Goal: Task Accomplishment & Management: Manage account settings

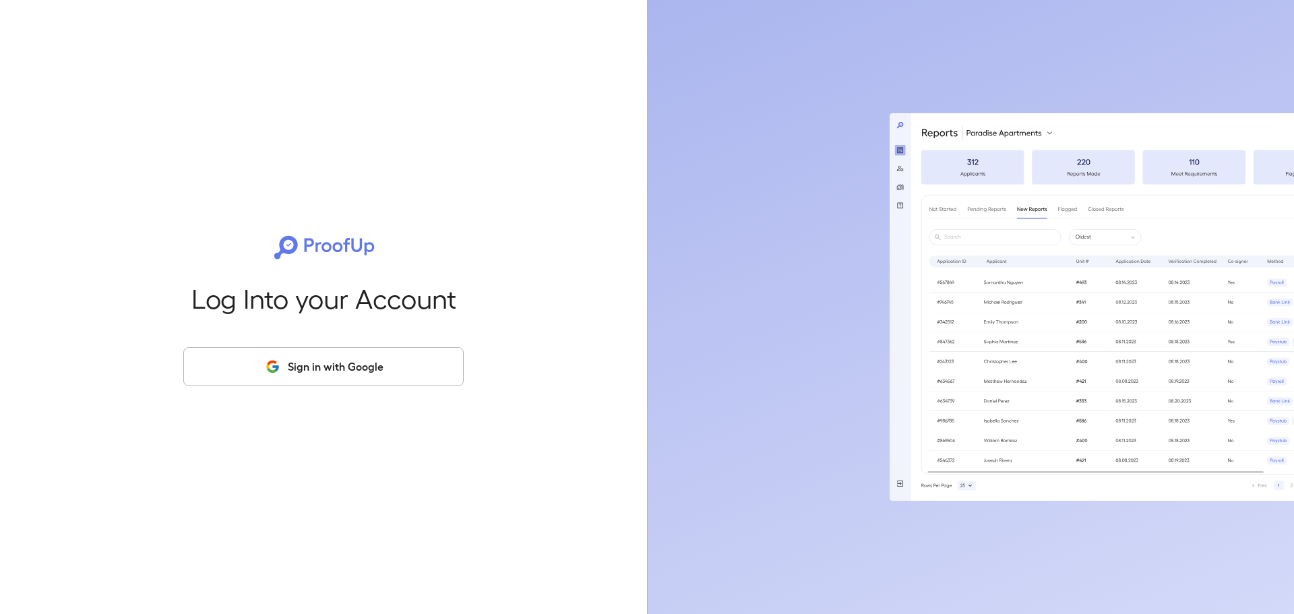
click at [338, 374] on button "Sign in with Google" at bounding box center [323, 366] width 280 height 39
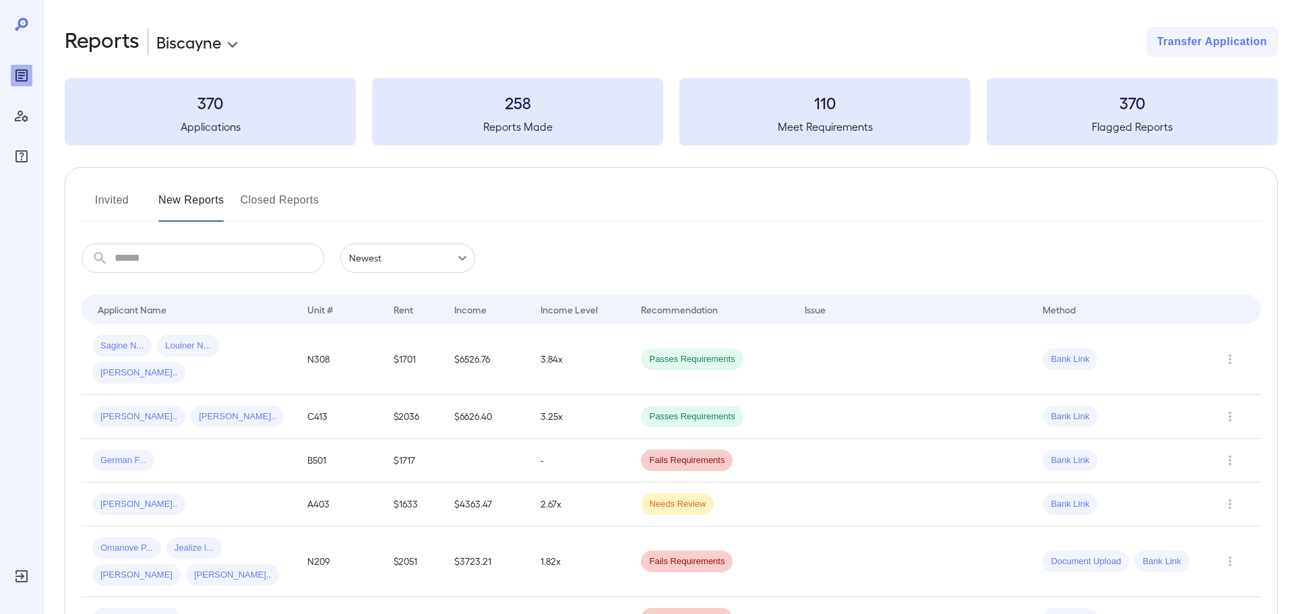
click at [119, 203] on button "Invited" at bounding box center [112, 205] width 61 height 32
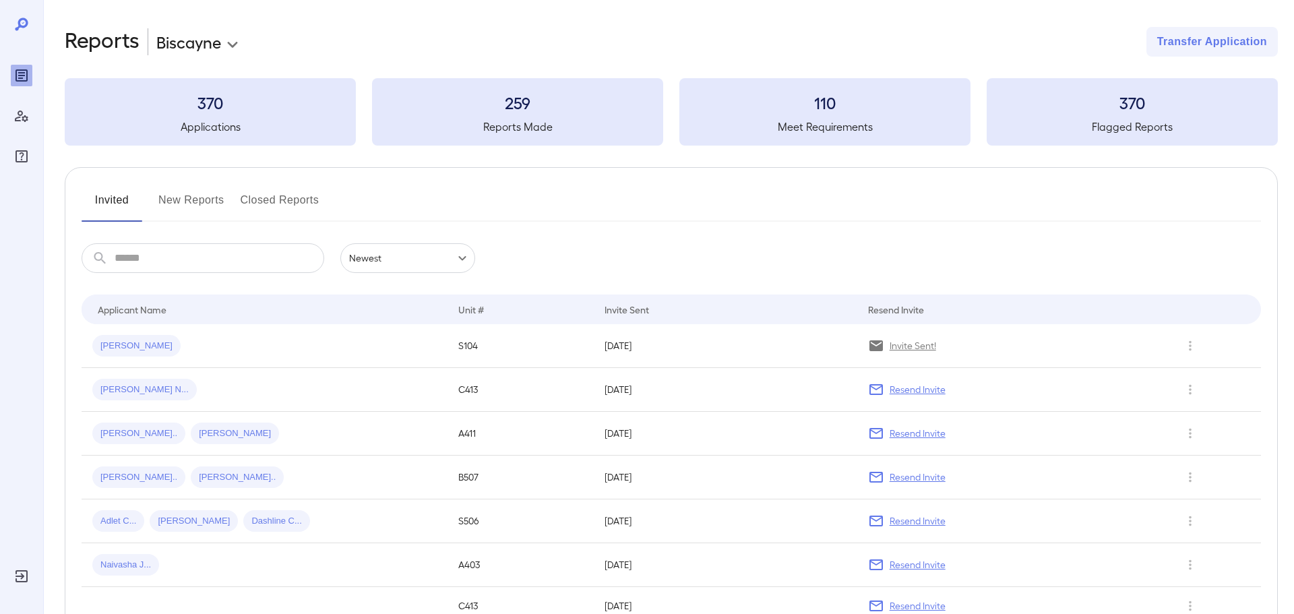
click at [189, 202] on button "New Reports" at bounding box center [191, 205] width 66 height 32
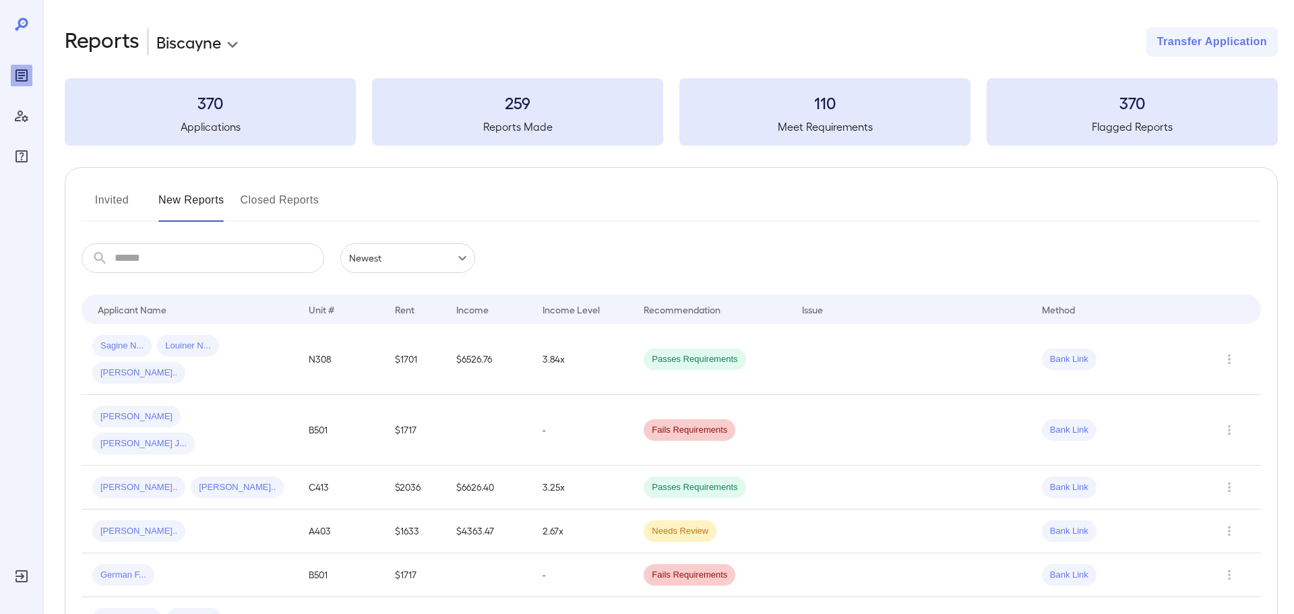
click at [783, 215] on div "Invited New Reports Closed Reports" at bounding box center [672, 205] width 1180 height 32
click at [554, 395] on td "-" at bounding box center [582, 430] width 101 height 71
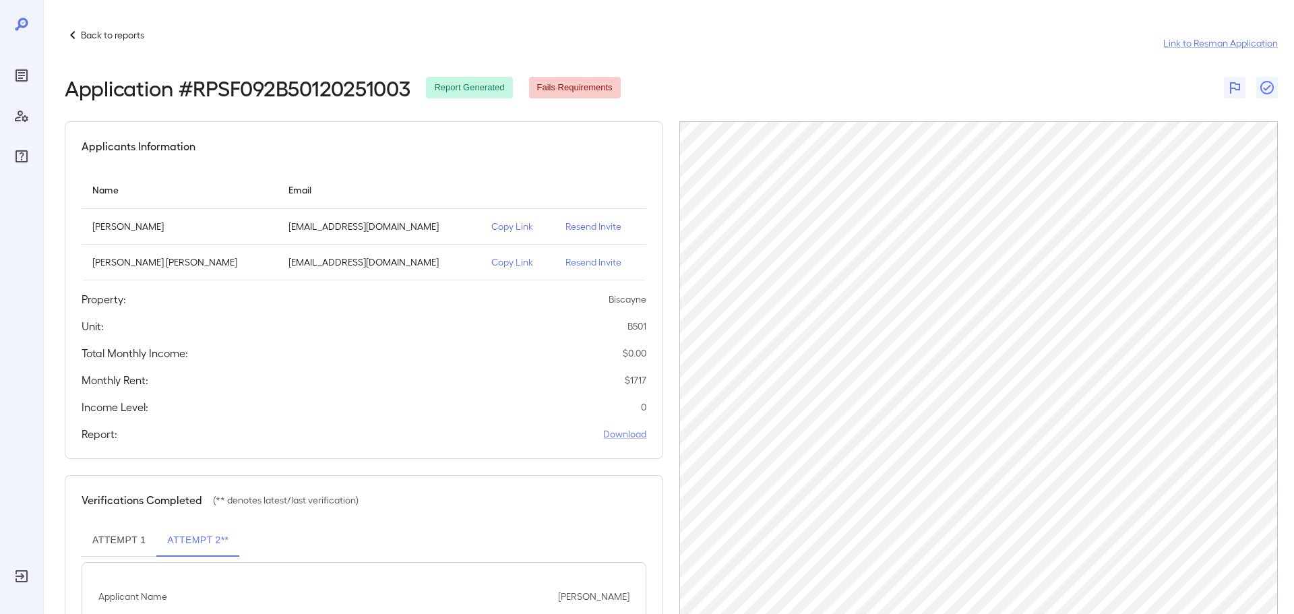
click at [790, 34] on div "Back to reports Link to Resman Application" at bounding box center [671, 43] width 1213 height 32
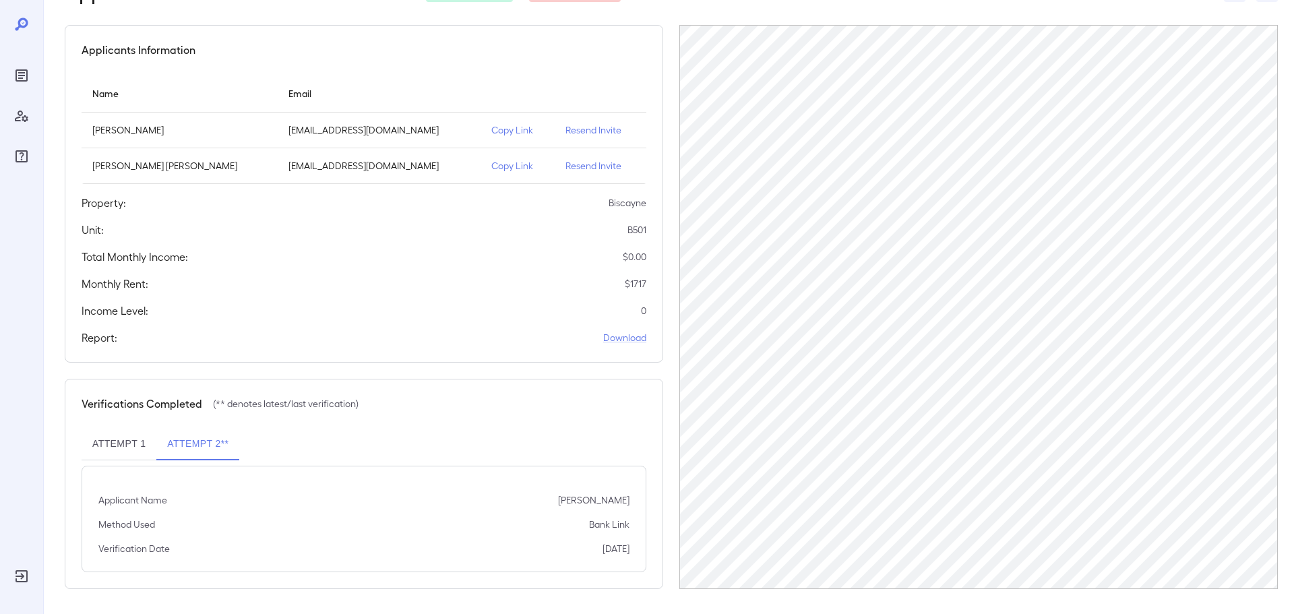
scroll to position [98, 0]
click at [119, 439] on button "Attempt 1" at bounding box center [119, 442] width 75 height 32
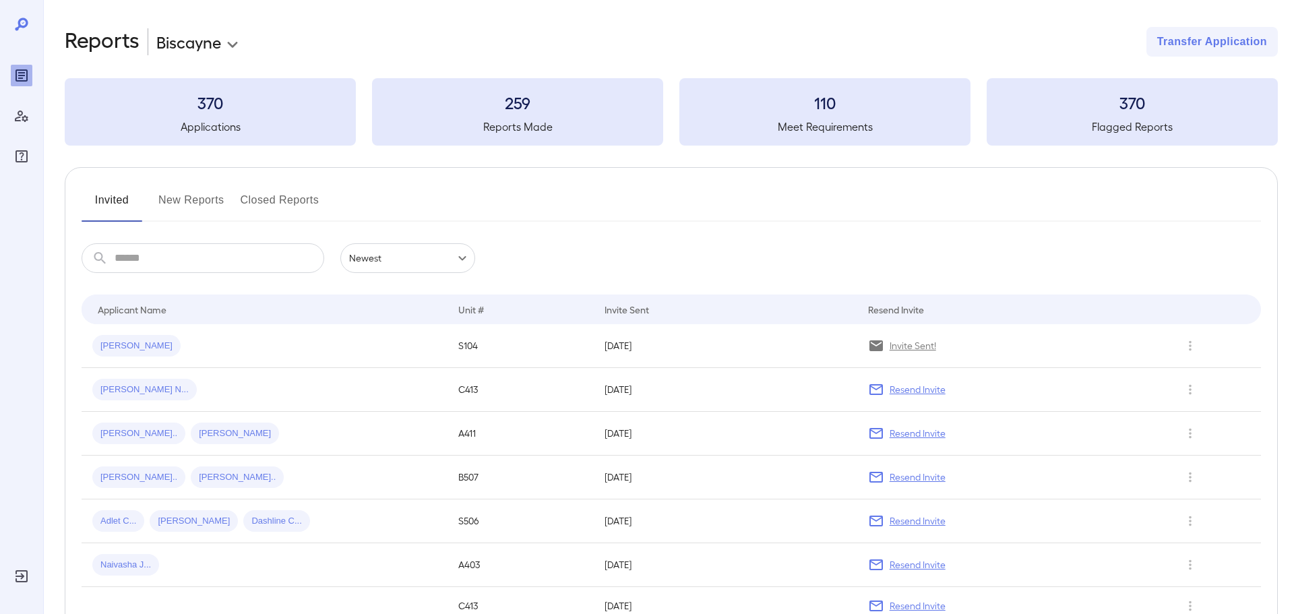
click at [211, 200] on button "New Reports" at bounding box center [191, 205] width 66 height 32
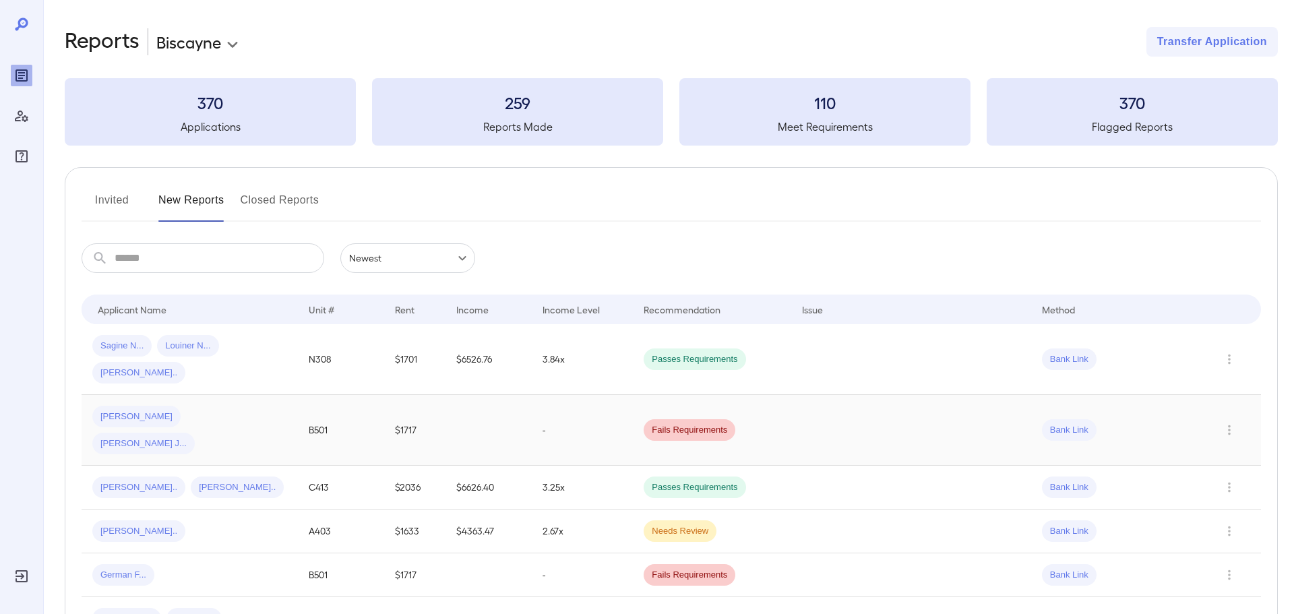
click at [951, 401] on td at bounding box center [910, 430] width 239 height 71
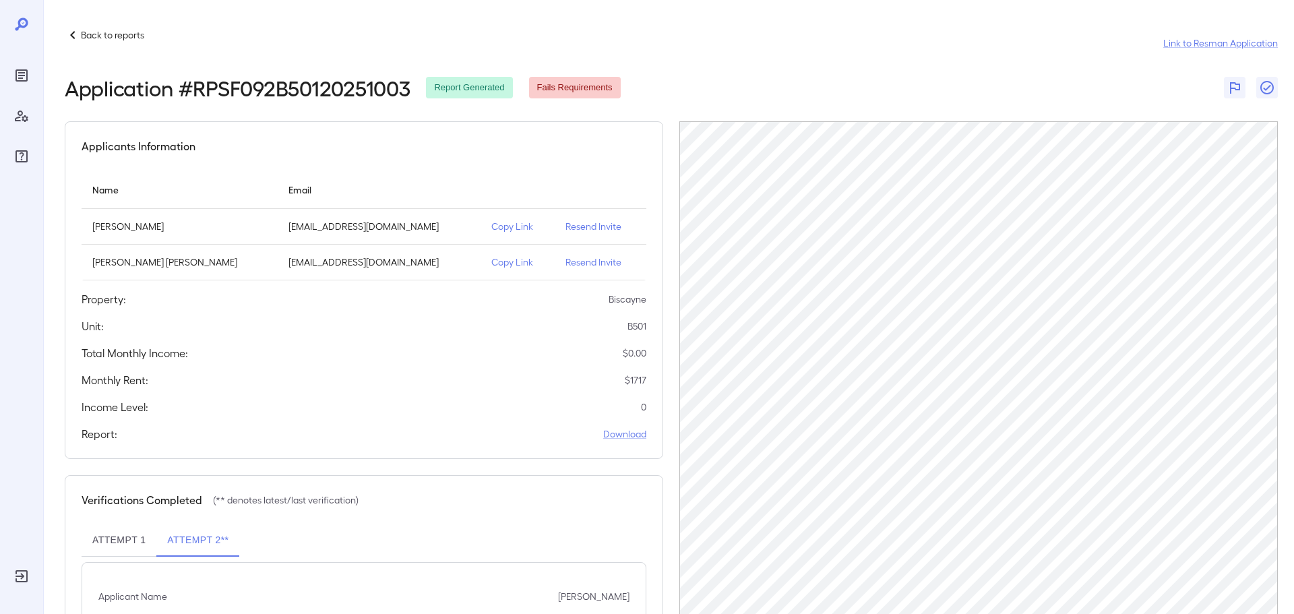
click at [1137, 85] on div "Application # RPSF092B50120251003 Report Generated Fails Requirements" at bounding box center [671, 87] width 1213 height 24
click at [618, 435] on link "Download" at bounding box center [624, 433] width 43 height 13
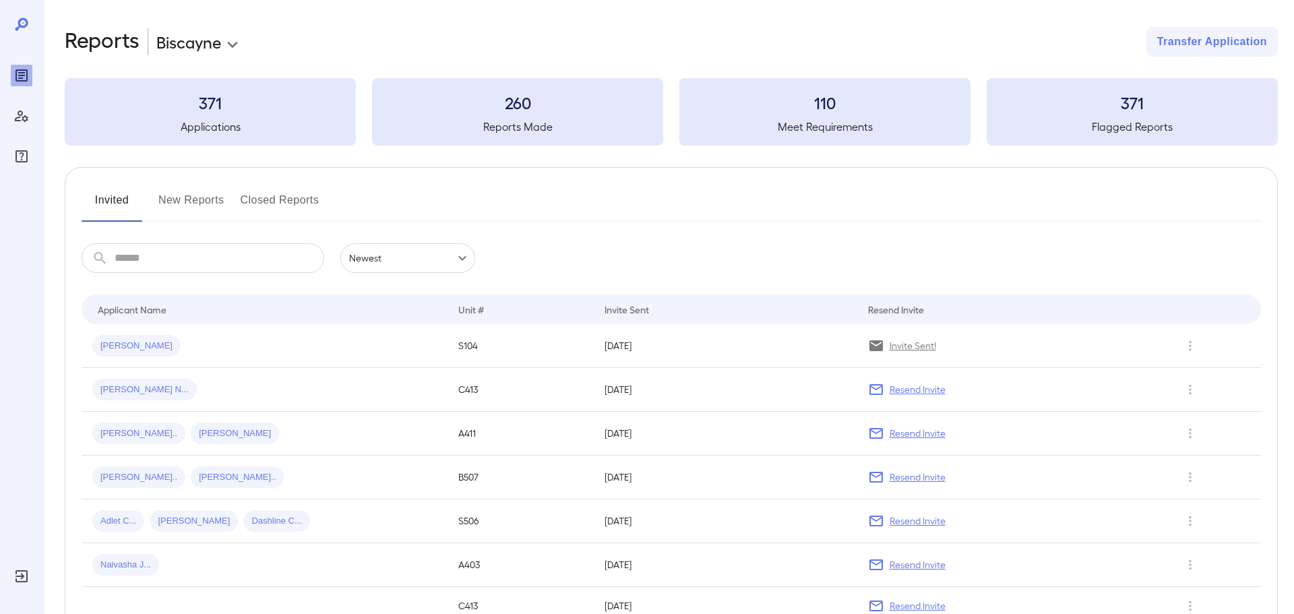
click at [124, 204] on button "Invited" at bounding box center [112, 205] width 61 height 32
click at [181, 202] on button "New Reports" at bounding box center [191, 205] width 66 height 32
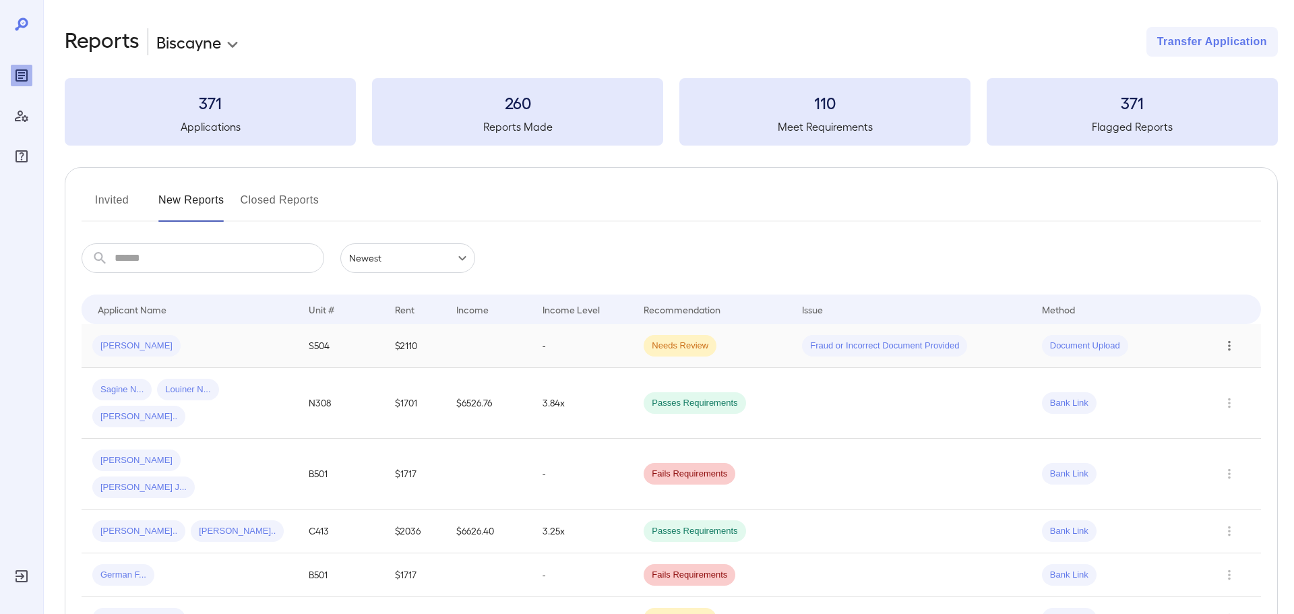
click at [1231, 348] on icon "Row Actions" at bounding box center [1229, 346] width 15 height 16
click at [1212, 218] on div at bounding box center [647, 307] width 1294 height 614
click at [744, 342] on td "Needs Review" at bounding box center [712, 346] width 158 height 44
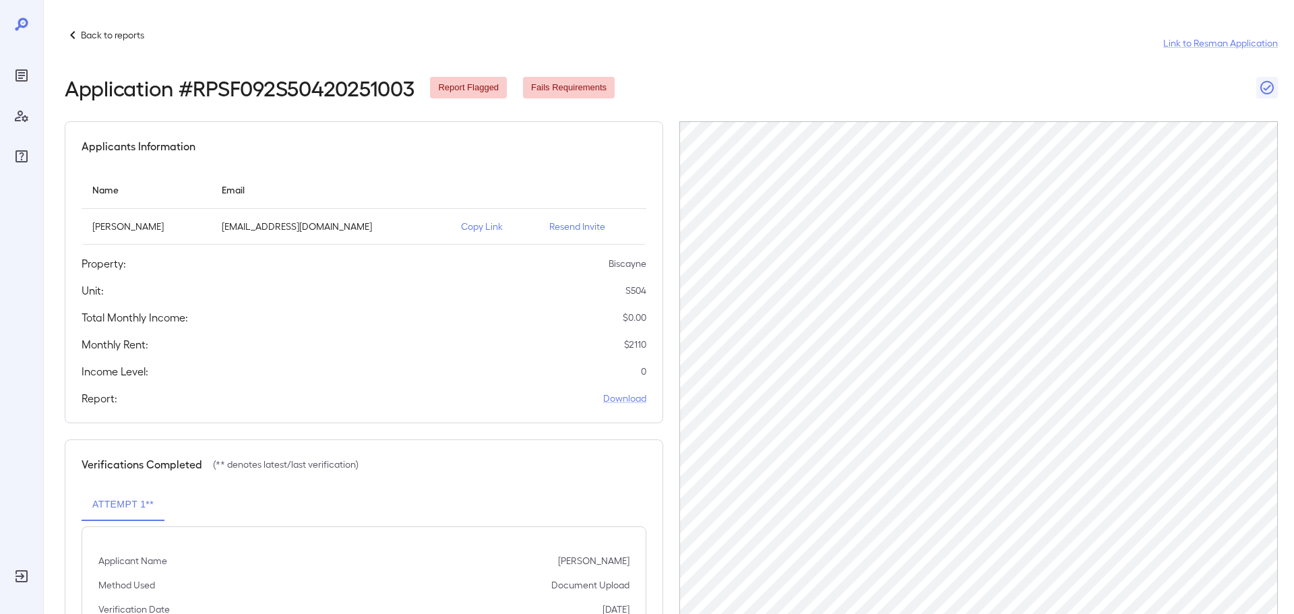
click at [665, 430] on div "Applicants Information Name Email Sandra Lyn Pallo slpallo@aol.com Copy Link Re…" at bounding box center [671, 421] width 1213 height 601
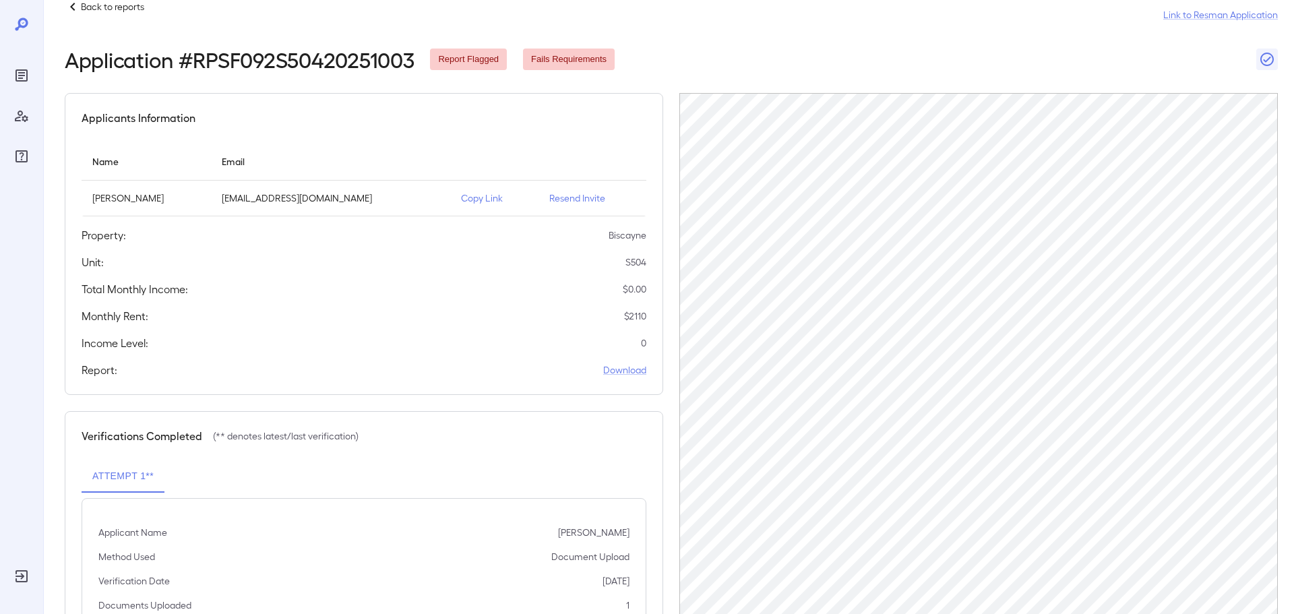
scroll to position [28, 0]
